Goal: Check status

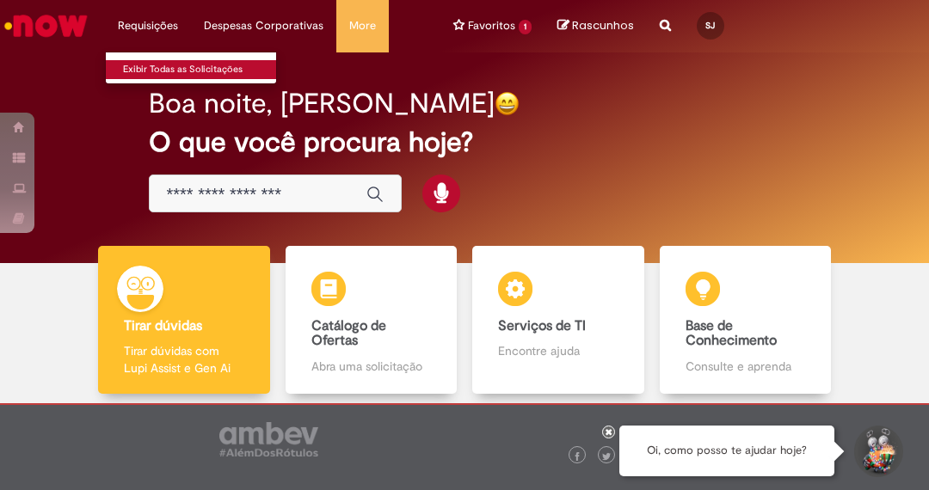
click at [166, 63] on link "Exibir Todas as Solicitações" at bounding box center [200, 69] width 189 height 19
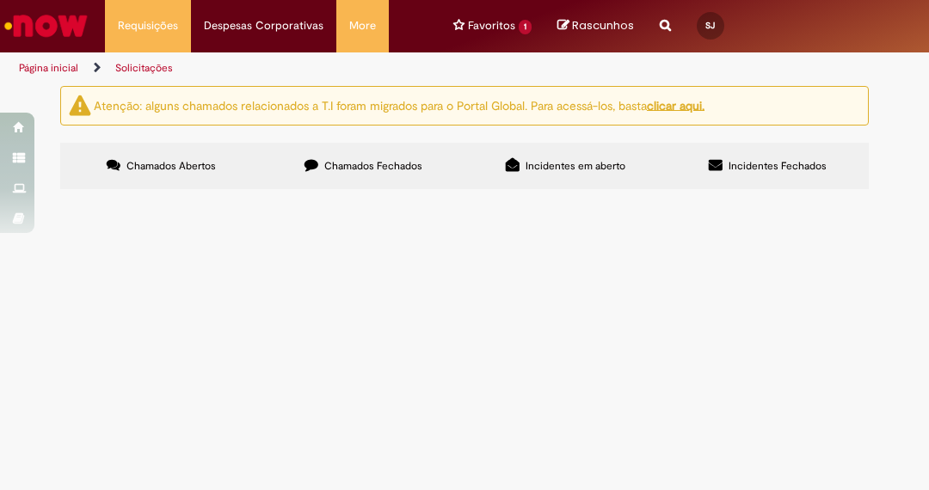
click at [0, 0] on button at bounding box center [0, 0] width 0 height 0
click at [0, 0] on div "Não há registros em Item solicitado usando este filtro" at bounding box center [0, 0] width 0 height 0
click at [741, 161] on span "Incidentes Fechados" at bounding box center [778, 166] width 98 height 14
click at [556, 185] on label "Incidentes em aberto" at bounding box center [566, 166] width 202 height 46
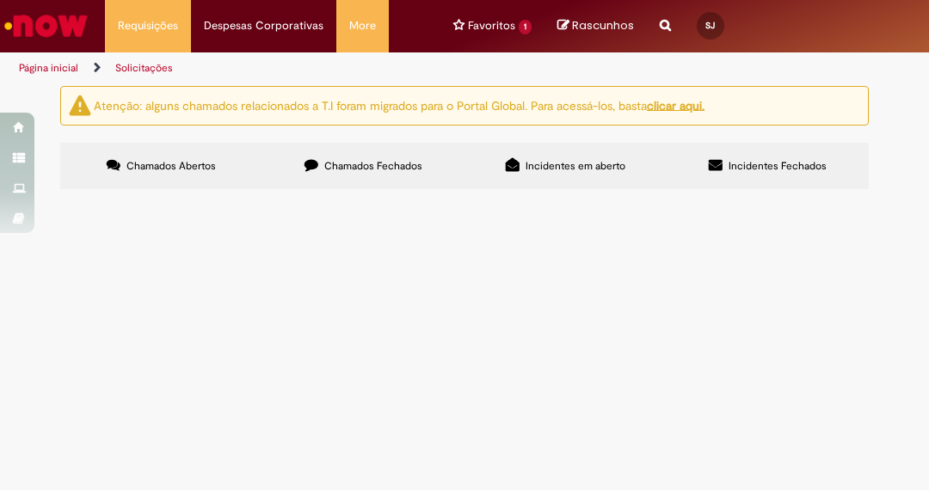
click at [414, 181] on label "Chamados Fechados" at bounding box center [363, 166] width 202 height 46
click at [185, 179] on label "Chamados Abertos" at bounding box center [161, 166] width 202 height 46
